Goal: Task Accomplishment & Management: Manage account settings

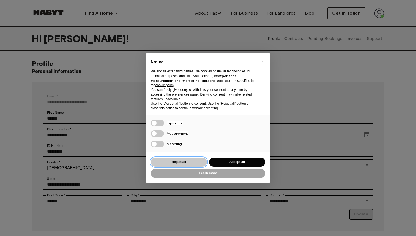
click at [181, 161] on button "Reject all" at bounding box center [179, 161] width 56 height 9
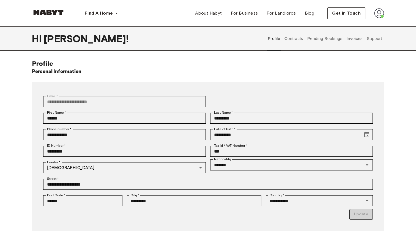
click at [381, 11] on img at bounding box center [379, 13] width 10 height 10
click at [367, 24] on span "Profile" at bounding box center [362, 26] width 14 height 7
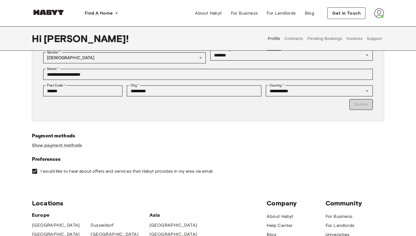
scroll to position [165, 0]
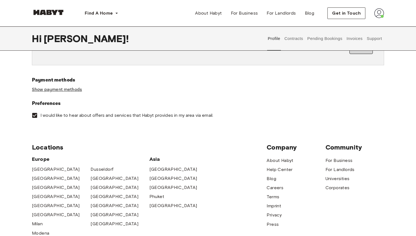
click at [66, 89] on link "Show payment methods" at bounding box center [57, 90] width 50 height 6
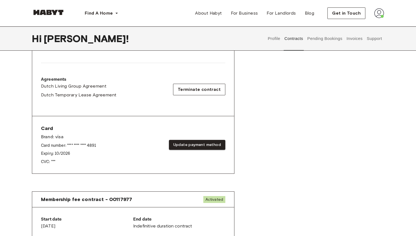
scroll to position [162, 0]
click at [186, 143] on button "Update payment method" at bounding box center [197, 144] width 56 height 10
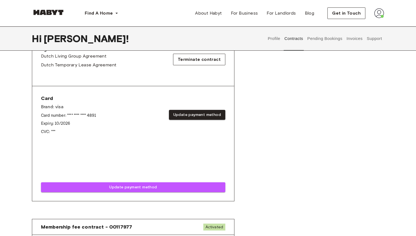
scroll to position [191, 0]
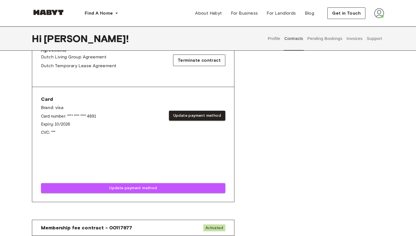
click at [282, 135] on div "Rent contract - 00117976 Activated ▲ ▲ Your Stay [GEOGRAPHIC_DATA] , [STREET_AD…" at bounding box center [208, 45] width 352 height 339
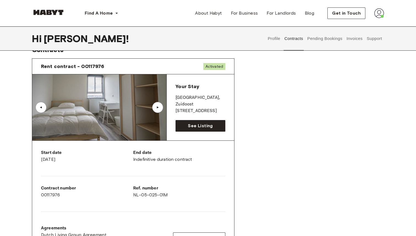
scroll to position [0, 0]
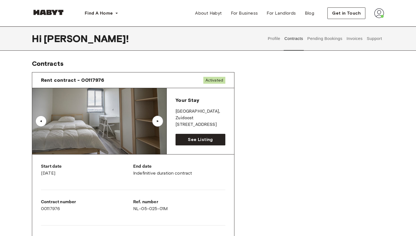
click at [350, 37] on button "Invoices" at bounding box center [354, 38] width 17 height 24
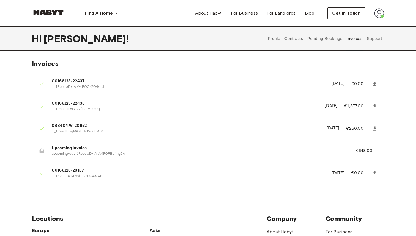
click at [44, 152] on icon at bounding box center [41, 150] width 5 height 5
click at [59, 150] on span "Upcoming Invoice" at bounding box center [197, 148] width 291 height 6
click at [375, 174] on icon at bounding box center [374, 172] width 5 height 5
